Goal: Ask a question

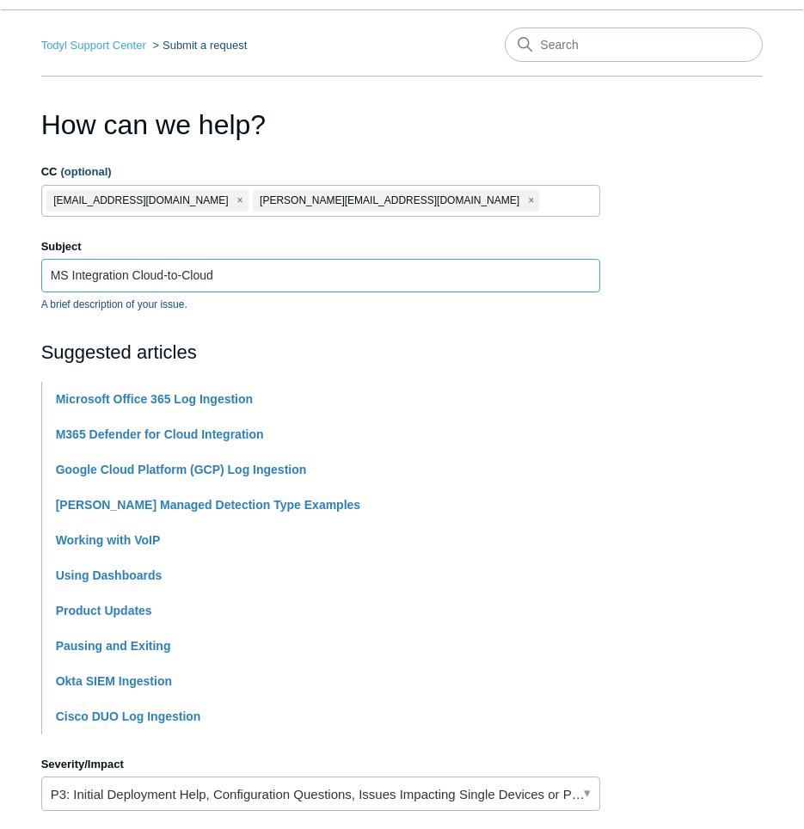
scroll to position [48, 0]
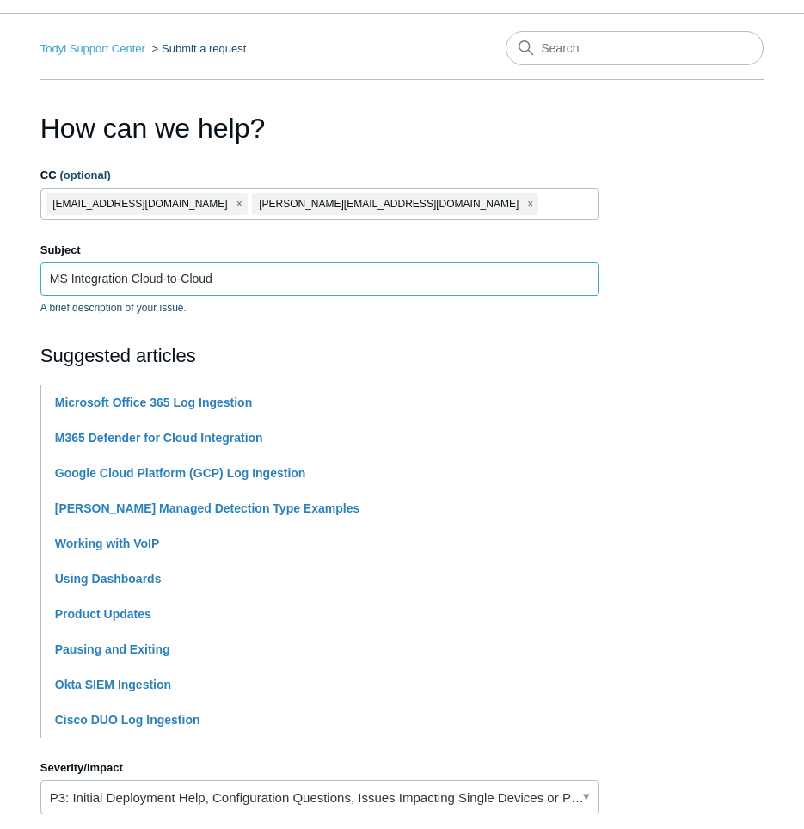
click at [262, 285] on input "MS Integration Cloud-to-Cloud" at bounding box center [319, 278] width 559 height 33
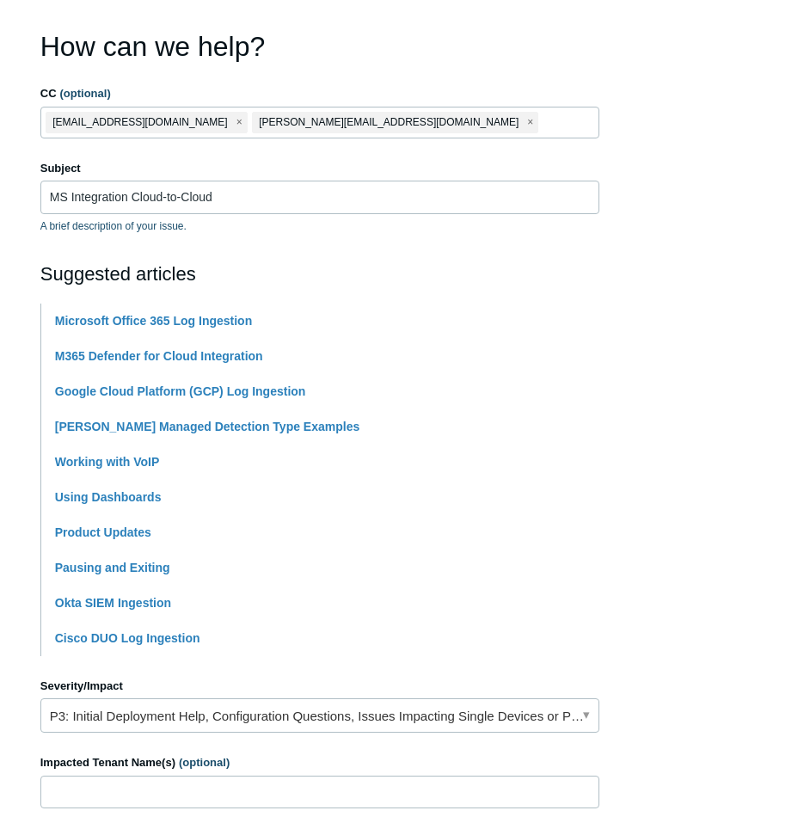
scroll to position [134, 0]
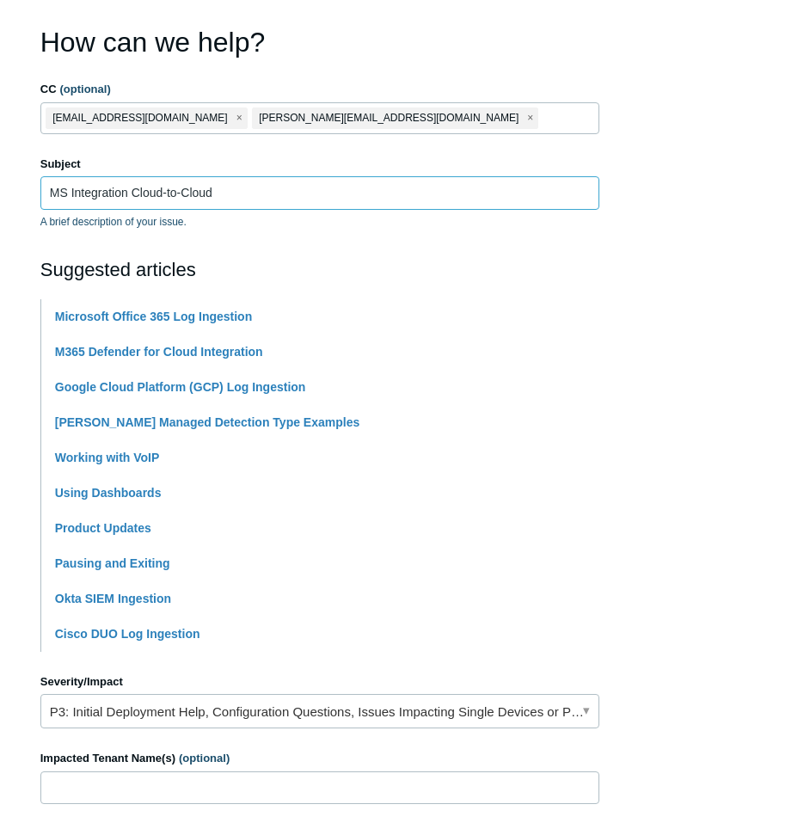
click at [131, 191] on input "MS Integration Cloud-to-Cloud" at bounding box center [319, 192] width 559 height 33
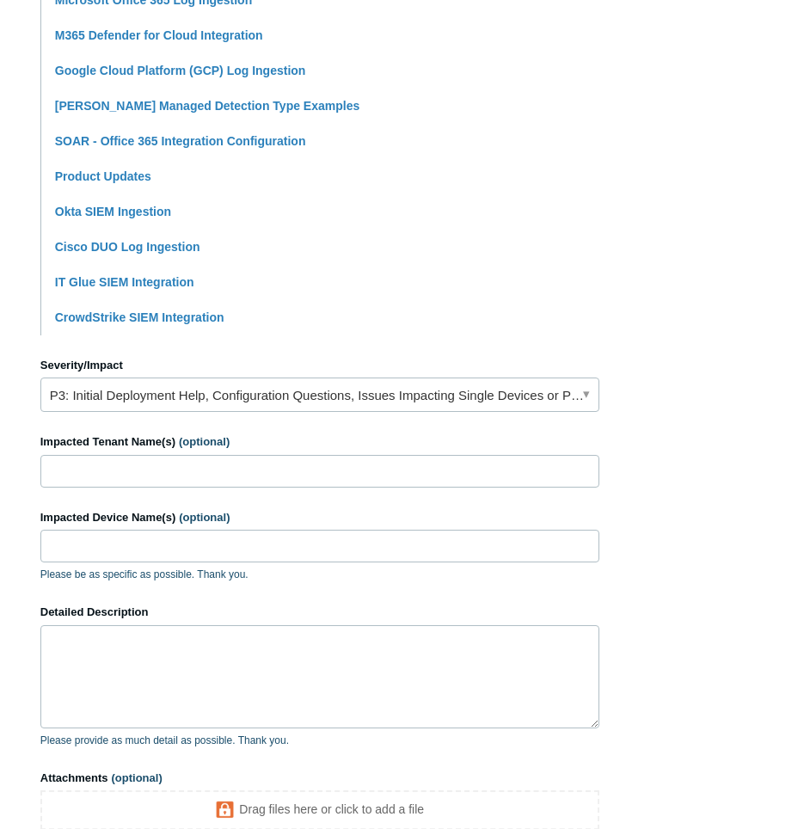
scroll to position [478, 0]
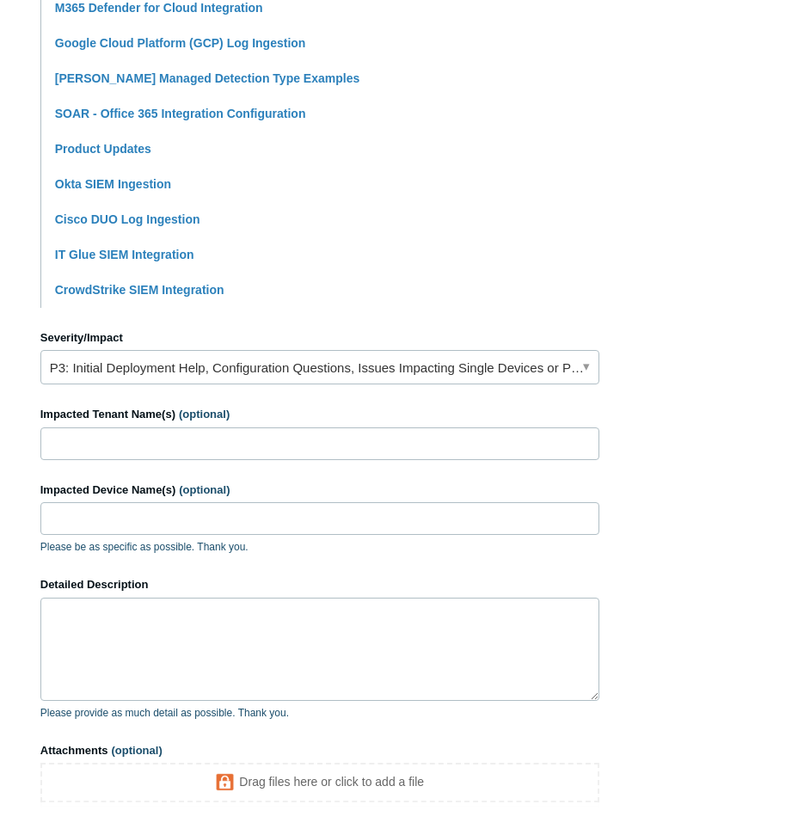
type input "MS Integration O365 Cloud-to-Cloud"
click at [115, 434] on input "Impacted Tenant Name(s) (optional)" at bounding box center [319, 443] width 559 height 33
click at [109, 662] on textarea "Detailed Description" at bounding box center [319, 649] width 559 height 103
click at [350, 624] on textarea "Having difficulties integrating" at bounding box center [319, 649] width 559 height 103
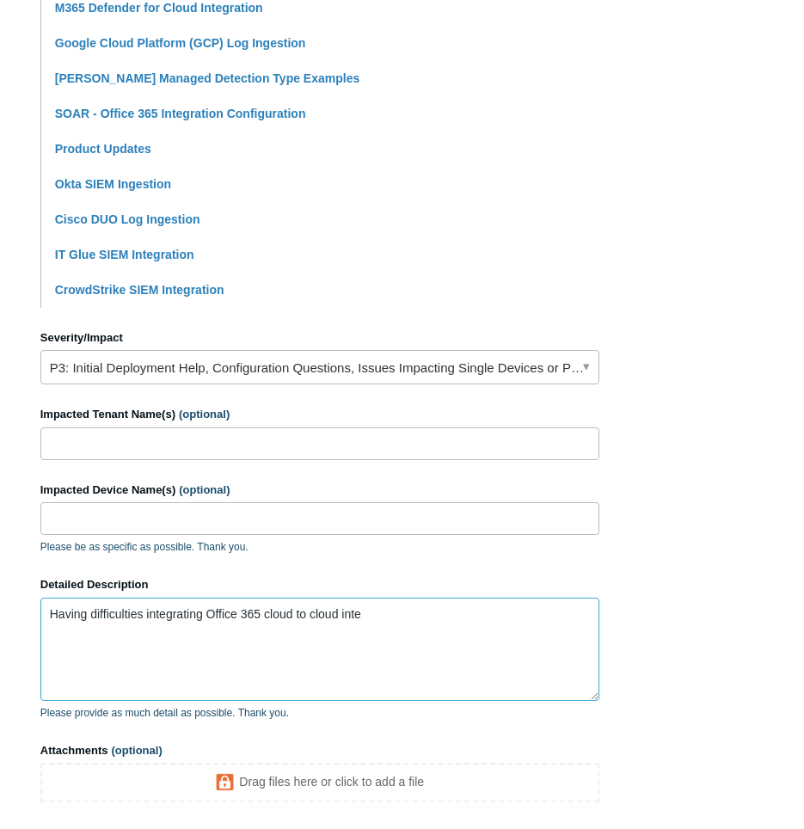
click at [391, 624] on textarea "Having difficulties integrating Office 365 cloud to cloud inte" at bounding box center [319, 649] width 559 height 103
click at [491, 215] on li "Cisco DUO Log Ingestion" at bounding box center [327, 219] width 544 height 35
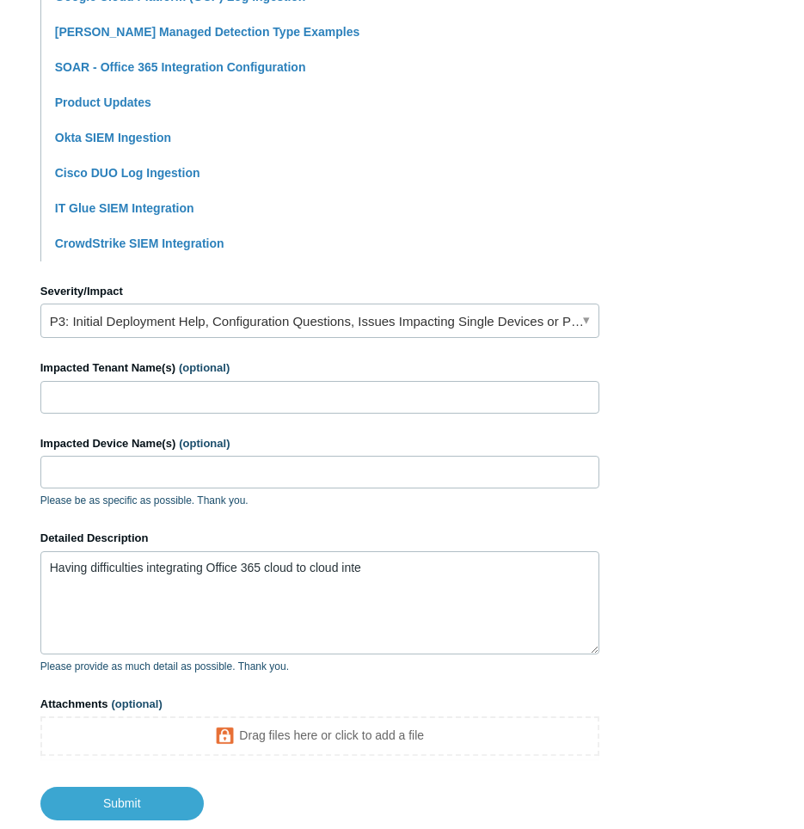
scroll to position [636, 0]
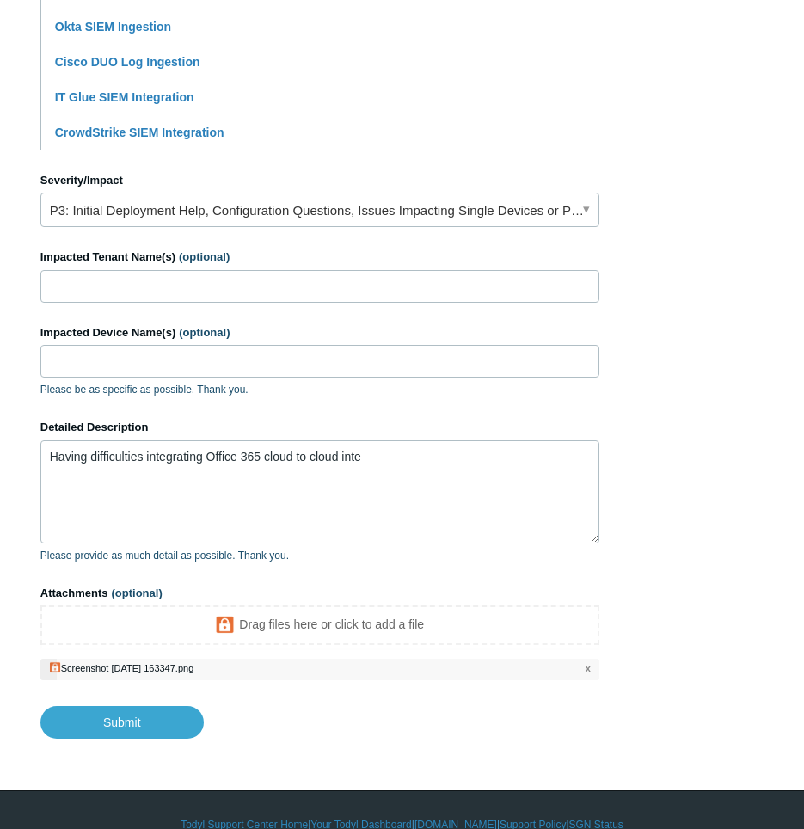
click at [124, 669] on div "Screenshot 2025-08-28 163347.png" at bounding box center [127, 668] width 133 height 10
drag, startPoint x: 395, startPoint y: 455, endPoint x: 357, endPoint y: 460, distance: 38.2
click at [357, 460] on textarea "Having difficulties integrating Office 365 cloud to cloud inte" at bounding box center [319, 491] width 559 height 103
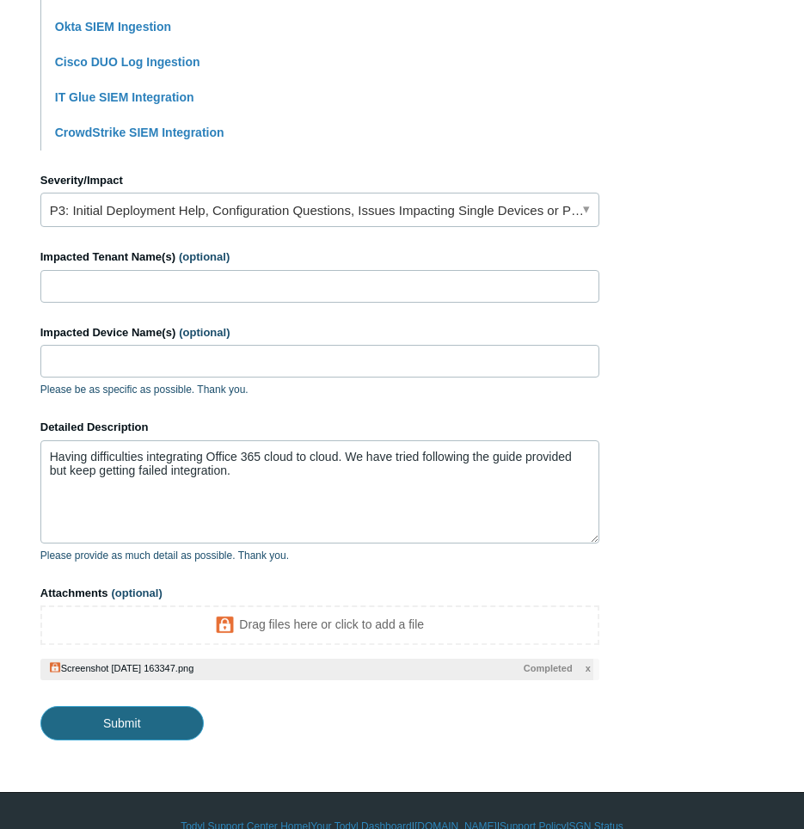
click at [129, 711] on input "Submit" at bounding box center [121, 723] width 163 height 34
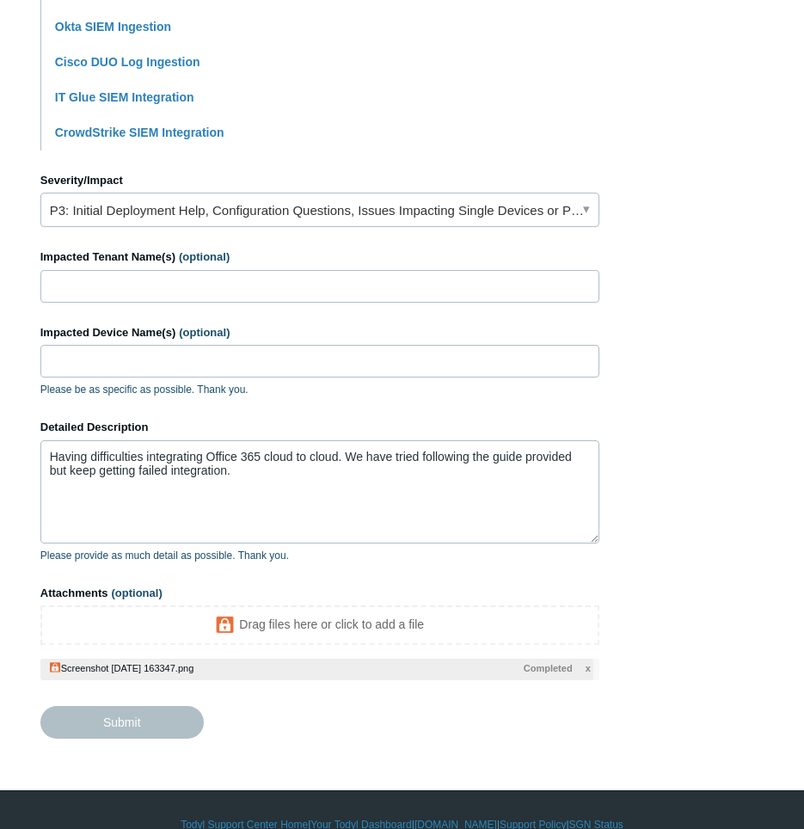
type textarea "Having difficulties integrating Office 365 cloud to cloud. We have tried follow…"
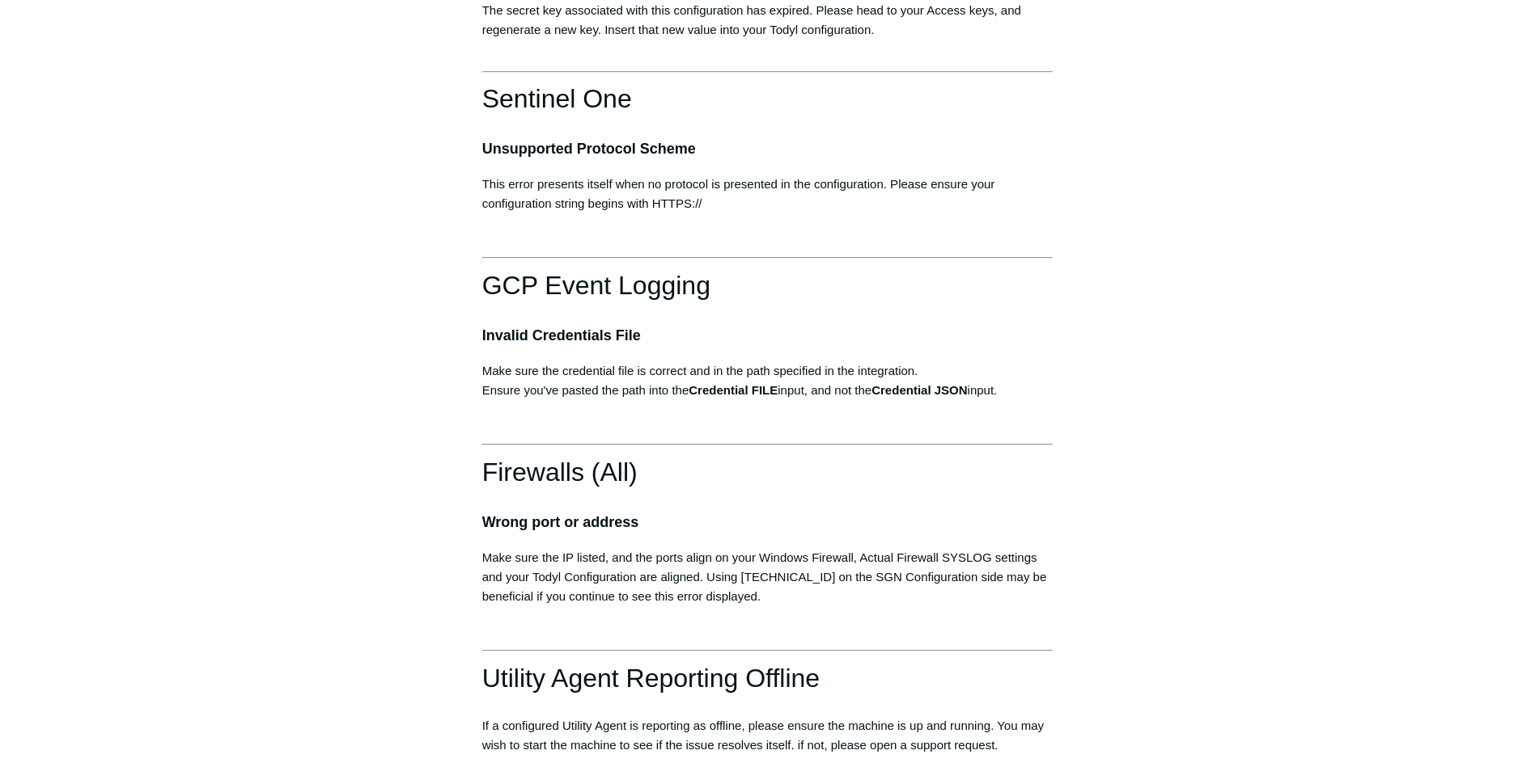
scroll to position [1940, 0]
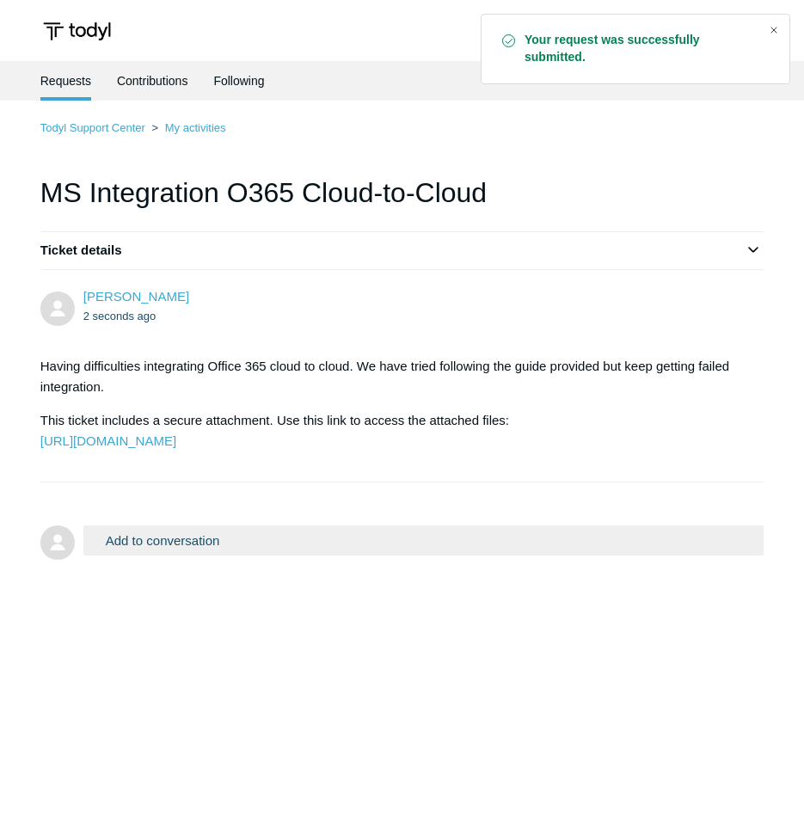
click at [778, 28] on div "Close" at bounding box center [774, 30] width 24 height 24
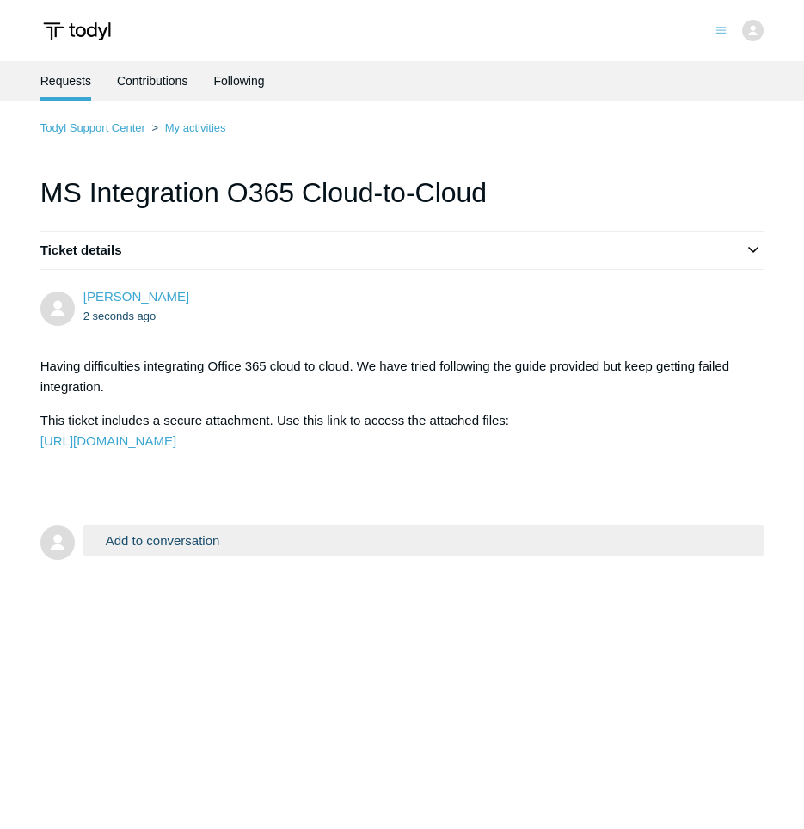
click at [500, 243] on h2 "Ticket details" at bounding box center [402, 251] width 724 height 20
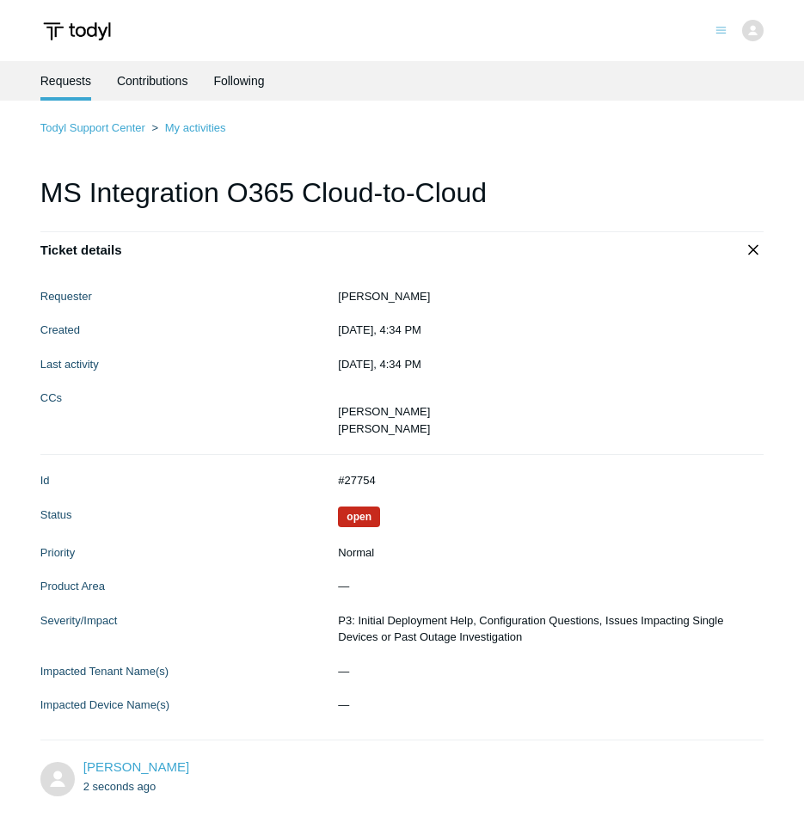
click at [520, 268] on section "Ticket details Requester Vivian Ru Created Today, 4:34 PM Last activity Today, …" at bounding box center [402, 485] width 724 height 509
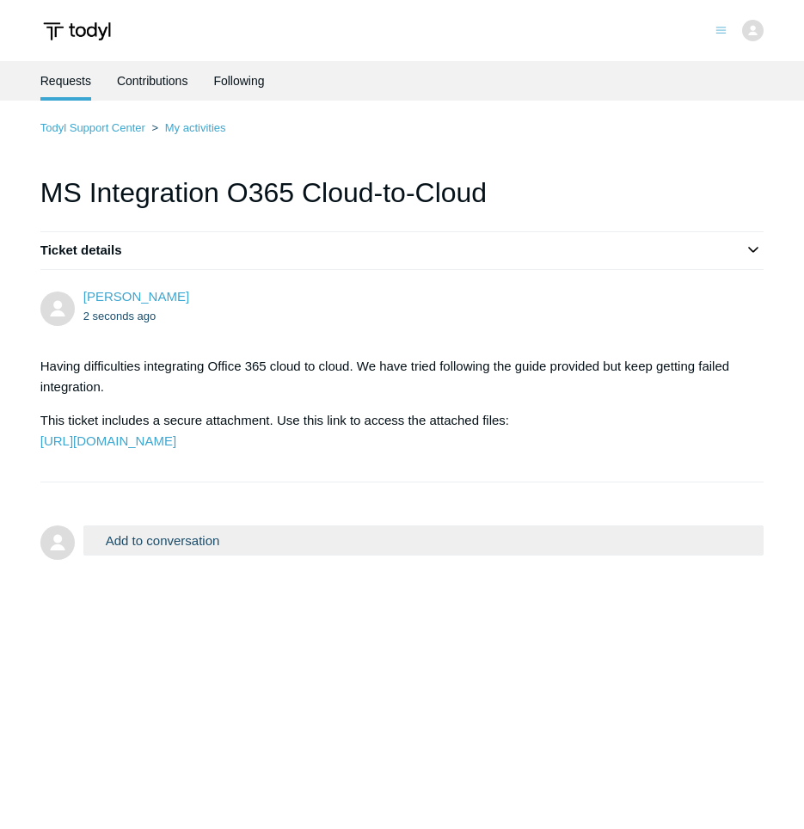
click at [520, 268] on section "Ticket details Requester Vivian Ru Created Today, 4:34 PM Last activity Today, …" at bounding box center [402, 250] width 724 height 39
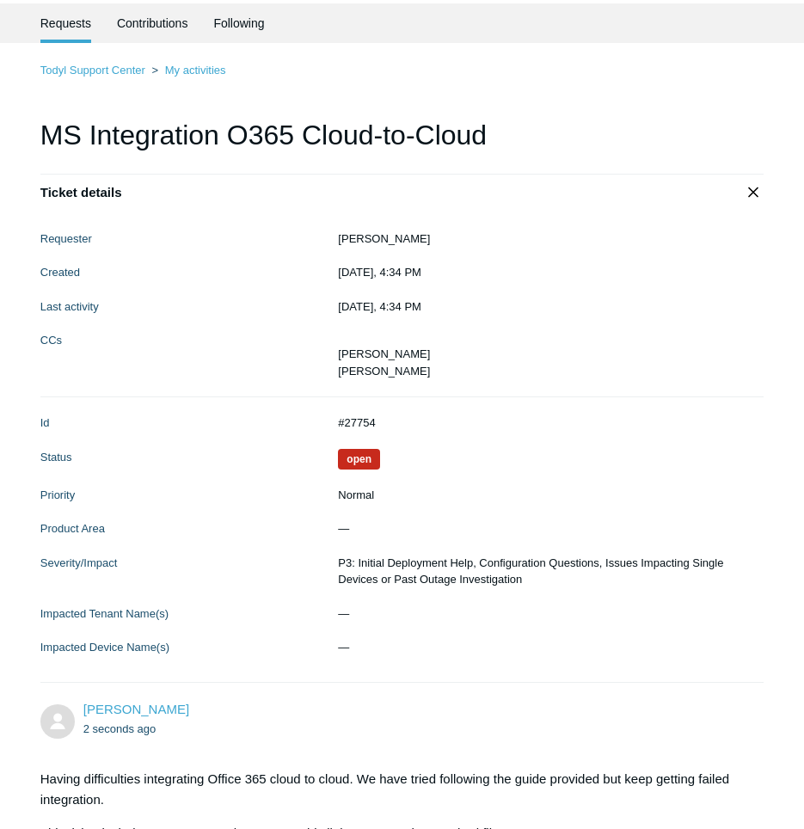
scroll to position [258, 0]
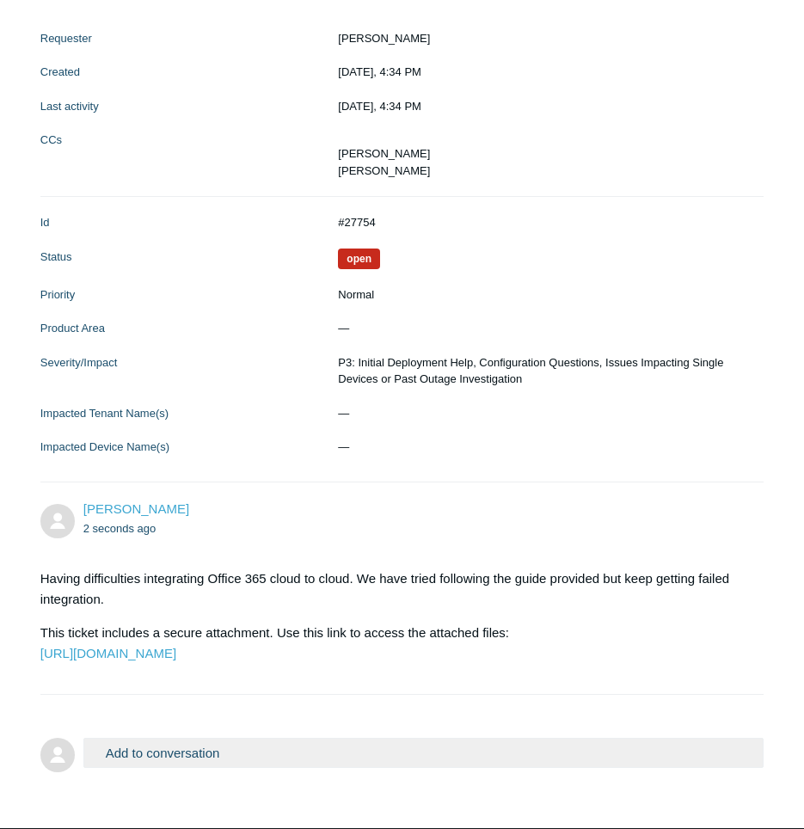
click at [644, 240] on dl "Id #27754 Status Open Priority Normal Product Area — Severity/Impact P3: Initia…" at bounding box center [402, 335] width 724 height 276
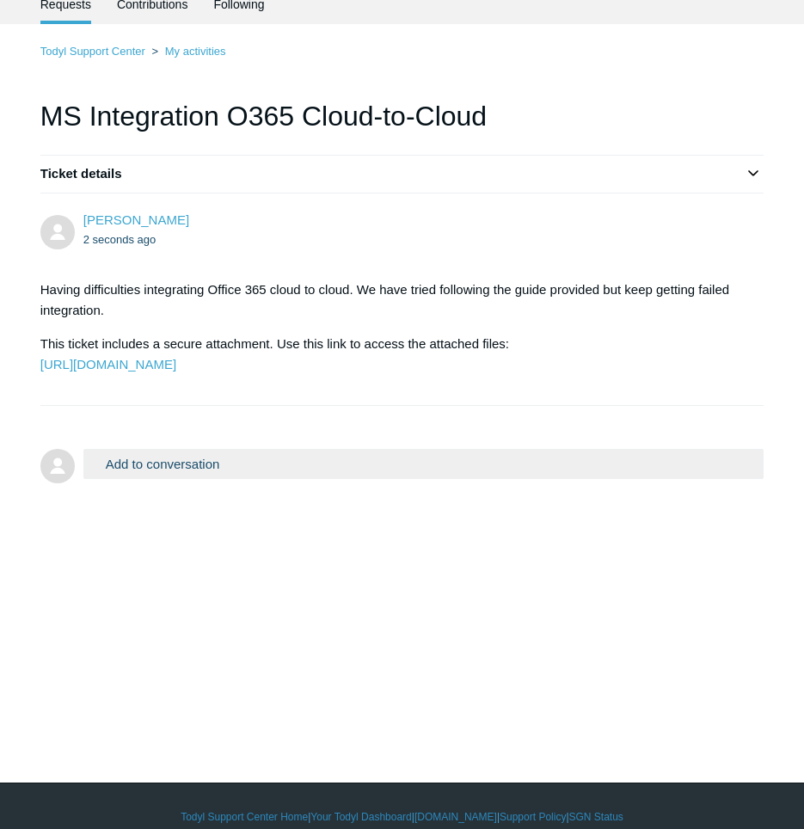
scroll to position [86, 0]
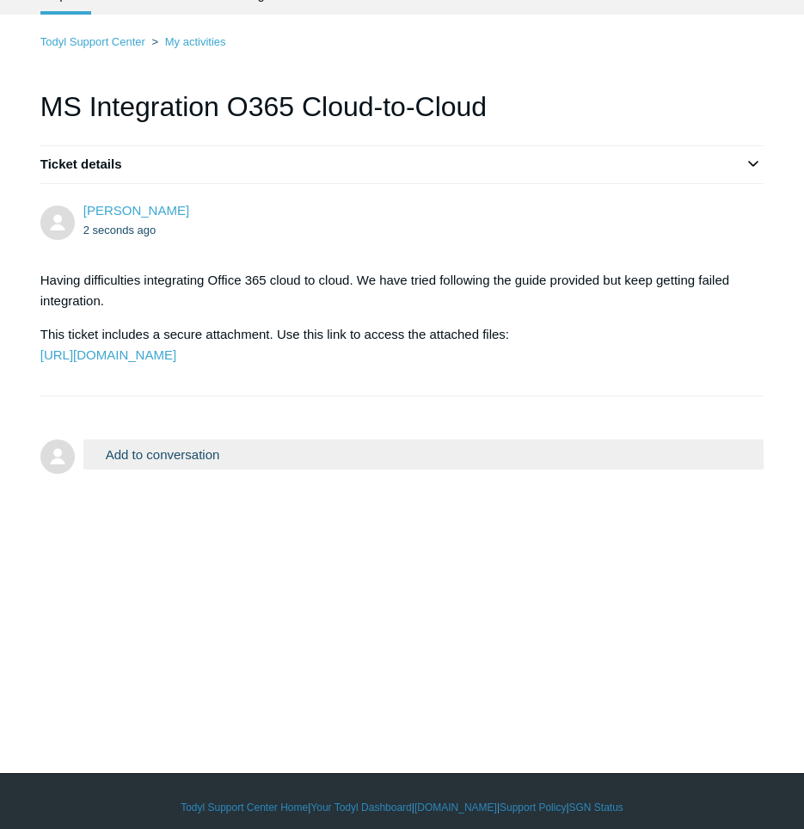
click at [513, 170] on h2 "Ticket details" at bounding box center [402, 165] width 724 height 20
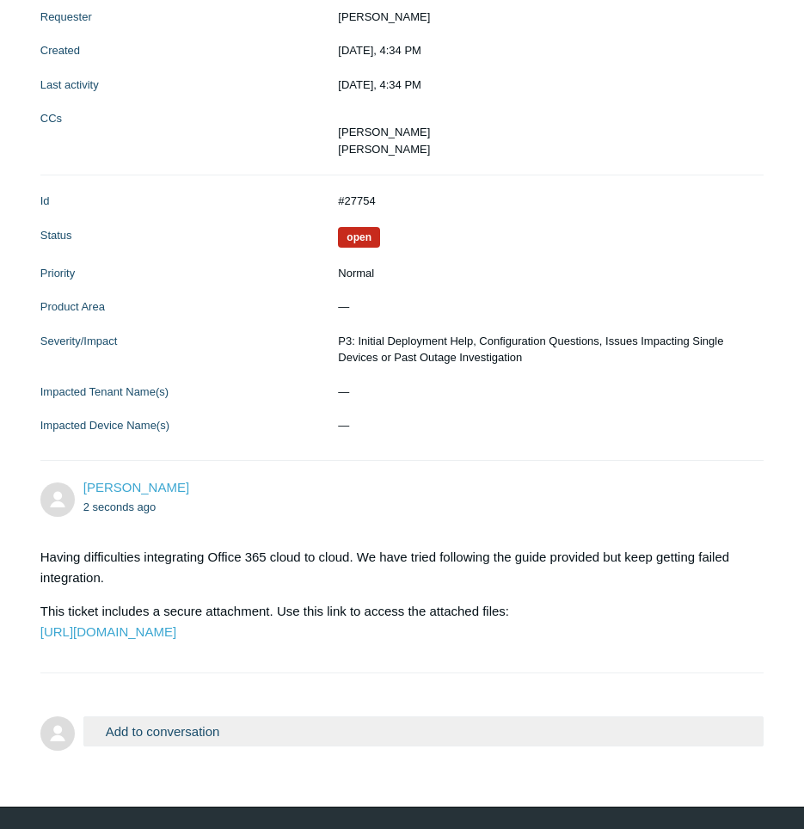
scroll to position [0, 0]
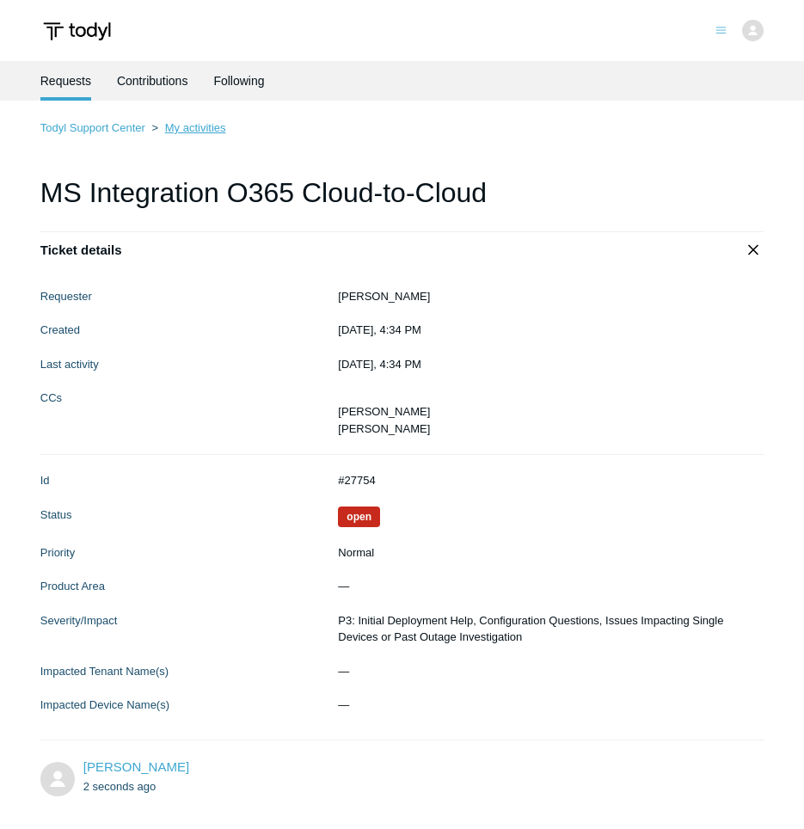
click at [188, 126] on link "My activities" at bounding box center [195, 127] width 61 height 13
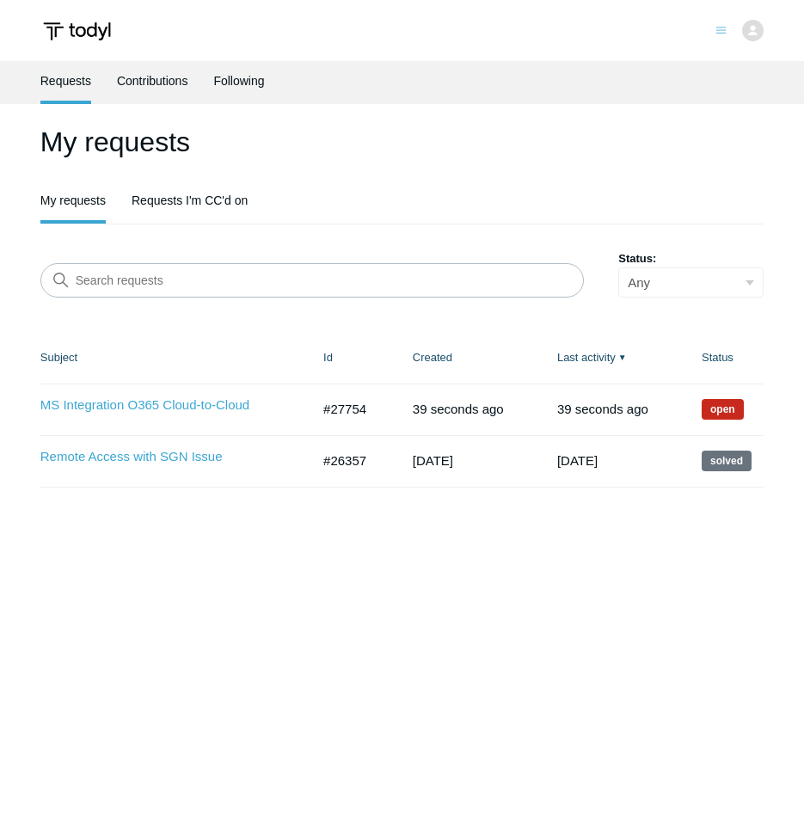
click at [756, 35] on img at bounding box center [753, 31] width 22 height 22
click at [714, 194] on ul "My requests Requests I'm CC'd on" at bounding box center [402, 202] width 724 height 43
drag, startPoint x: 377, startPoint y: 409, endPoint x: 312, endPoint y: 403, distance: 64.9
click at [312, 403] on td "#27754" at bounding box center [350, 410] width 89 height 52
drag, startPoint x: 312, startPoint y: 403, endPoint x: 212, endPoint y: 403, distance: 99.8
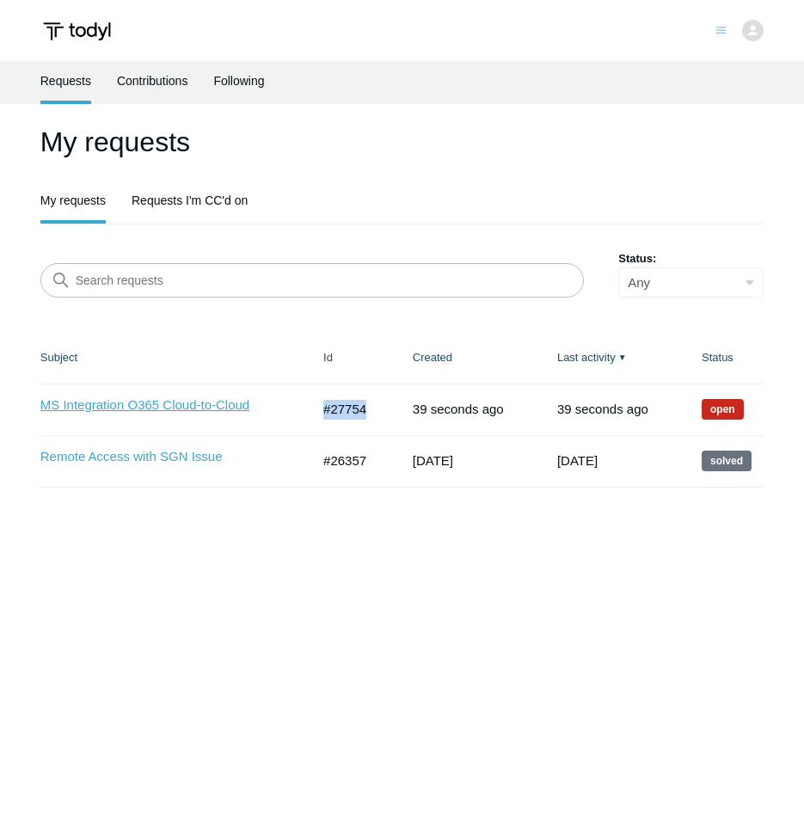
click at [212, 403] on link "MS Integration O365 Cloud-to-Cloud" at bounding box center [162, 406] width 244 height 20
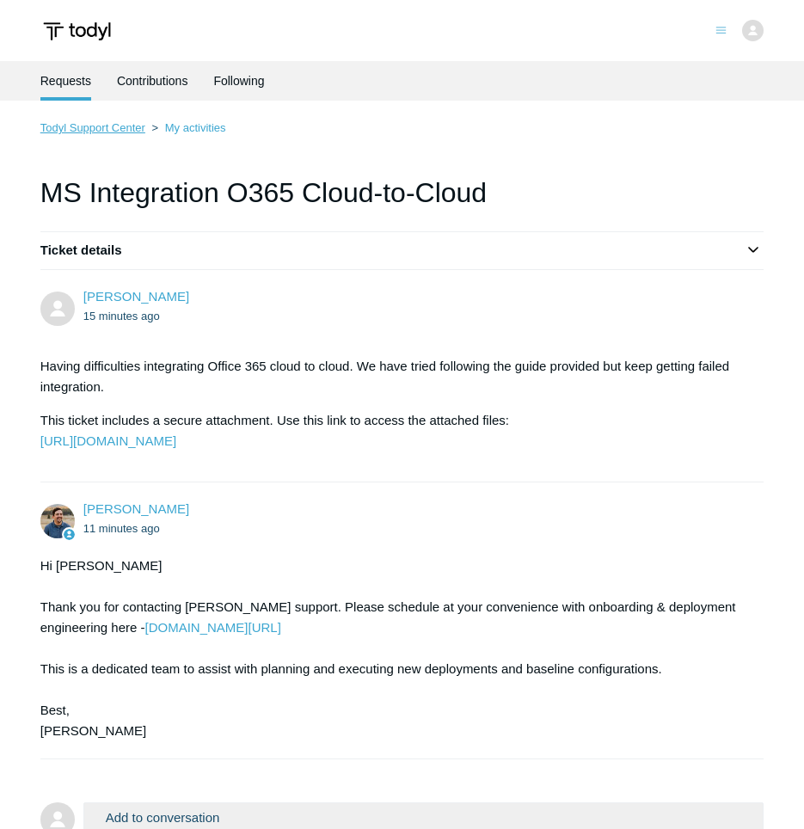
click at [114, 123] on link "Todyl Support Center" at bounding box center [92, 127] width 105 height 13
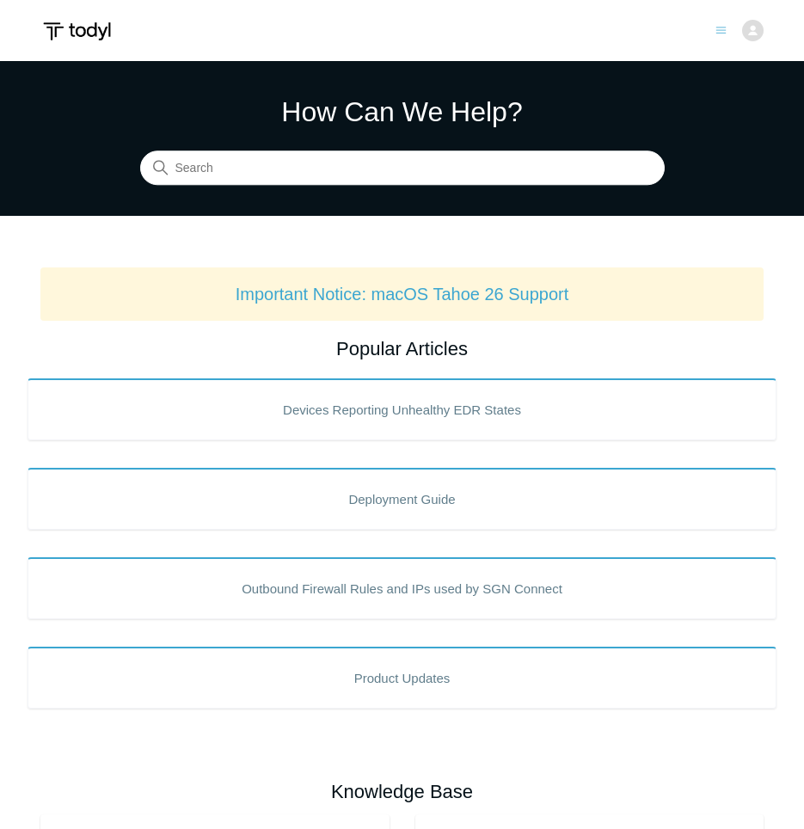
click at [751, 28] on img at bounding box center [753, 31] width 22 height 22
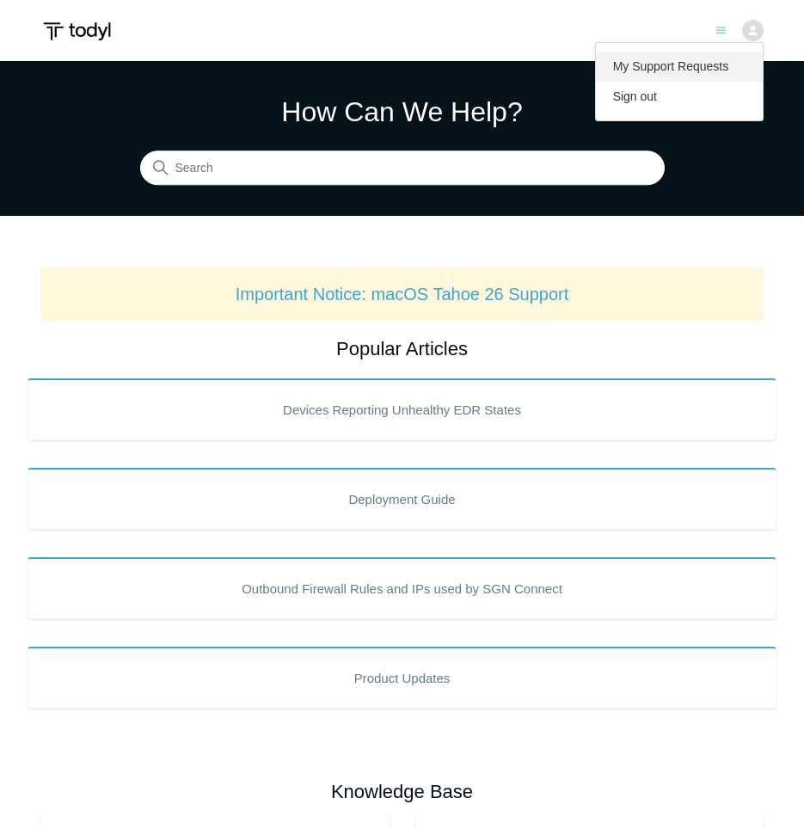
click at [647, 64] on link "My Support Requests" at bounding box center [680, 67] width 168 height 30
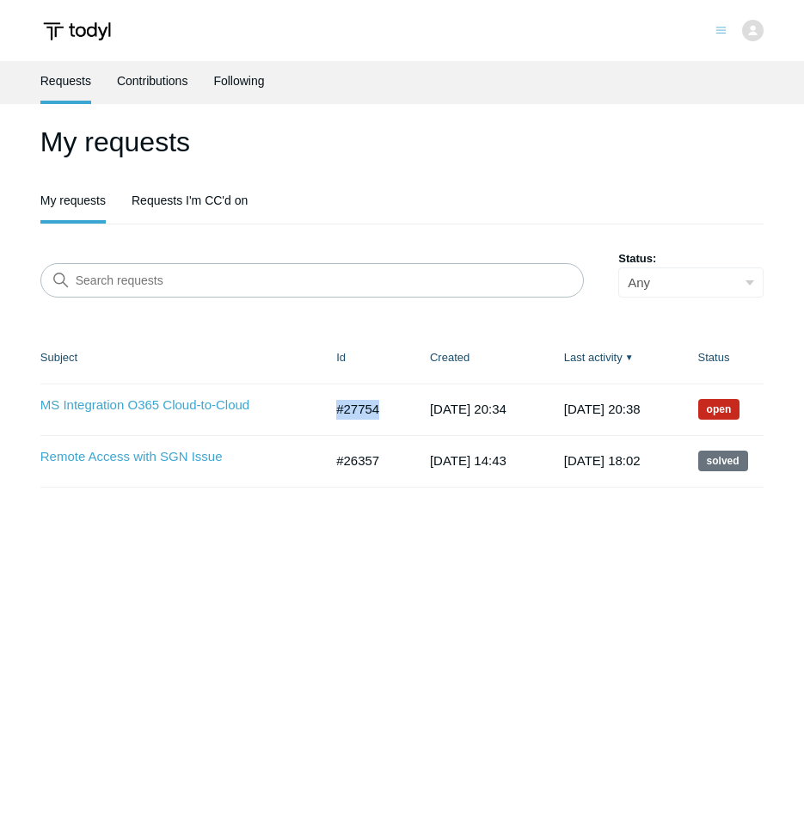
drag, startPoint x: 335, startPoint y: 408, endPoint x: 284, endPoint y: 408, distance: 51.6
click at [319, 408] on td "#27754" at bounding box center [366, 410] width 94 height 52
copy td "#27754"
click at [433, 569] on main "Requests Contributions Following My requests My requests Requests I'm CC'd on S…" at bounding box center [402, 434] width 804 height 747
